Goal: Book appointment/travel/reservation

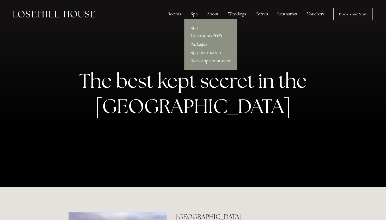
click at [195, 36] on link "Treatments 2025" at bounding box center [210, 36] width 53 height 8
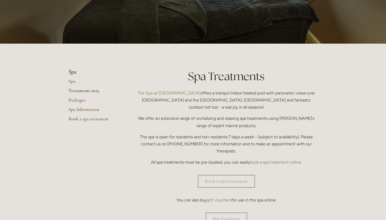
scroll to position [78, 0]
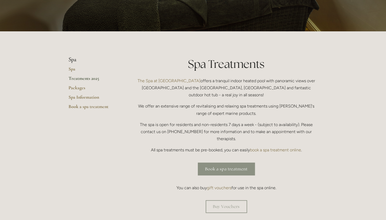
click at [217, 162] on link "Book a spa treatment" at bounding box center [226, 168] width 57 height 13
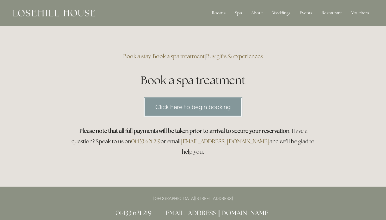
click at [221, 109] on link "Click here to begin booking" at bounding box center [193, 107] width 99 height 20
